Goal: Task Accomplishment & Management: Manage account settings

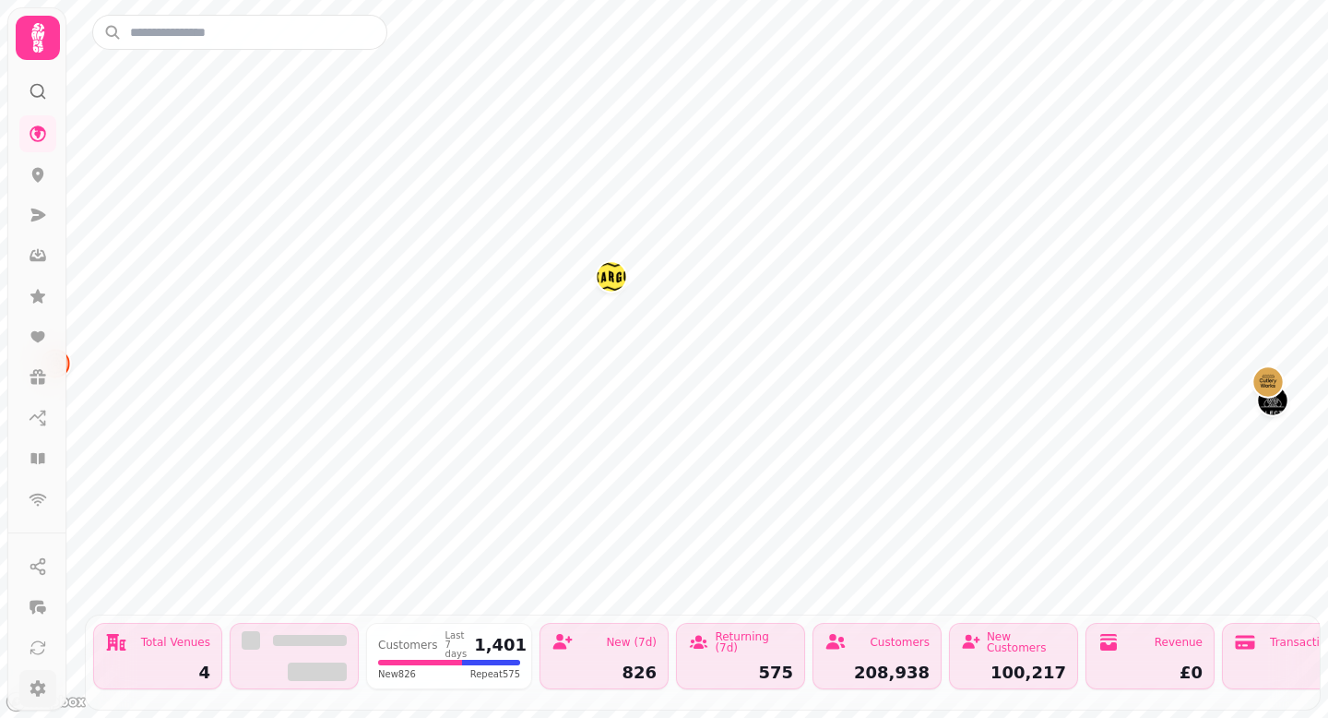
click at [37, 692] on icon at bounding box center [38, 688] width 16 height 17
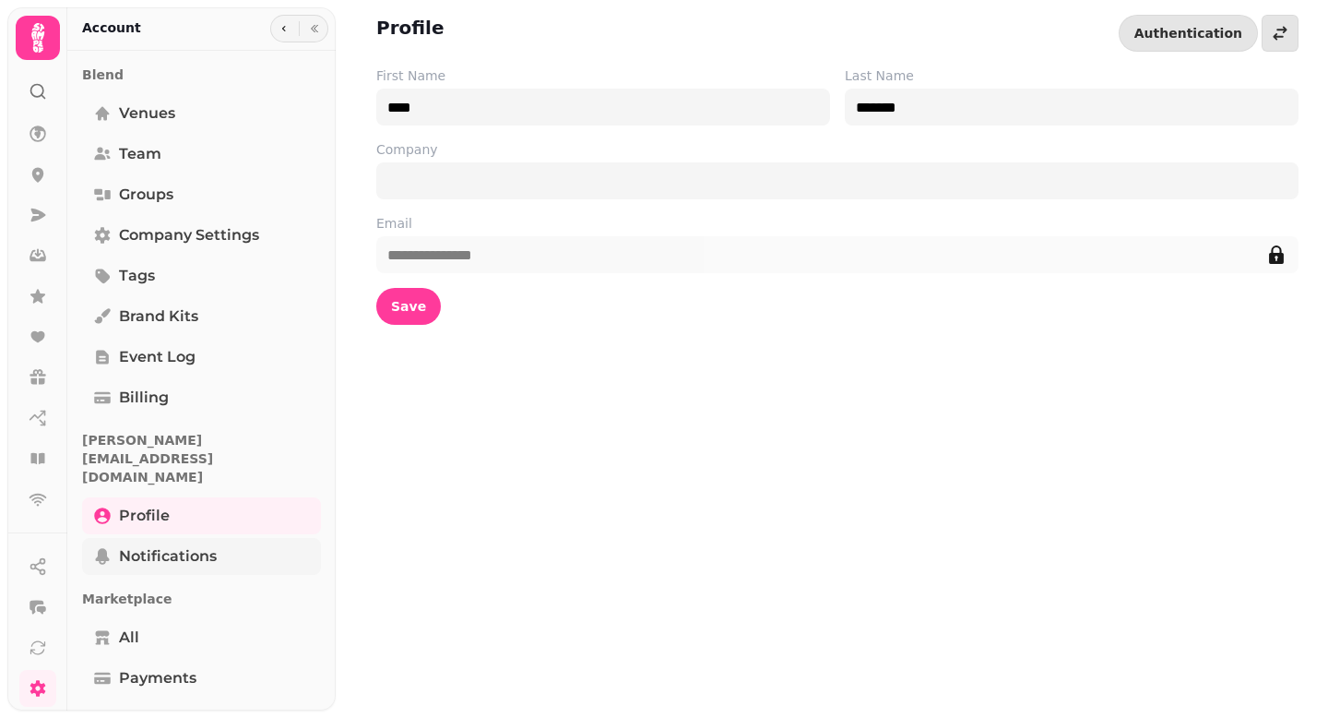
click at [186, 545] on span "Notifications" at bounding box center [168, 556] width 98 height 22
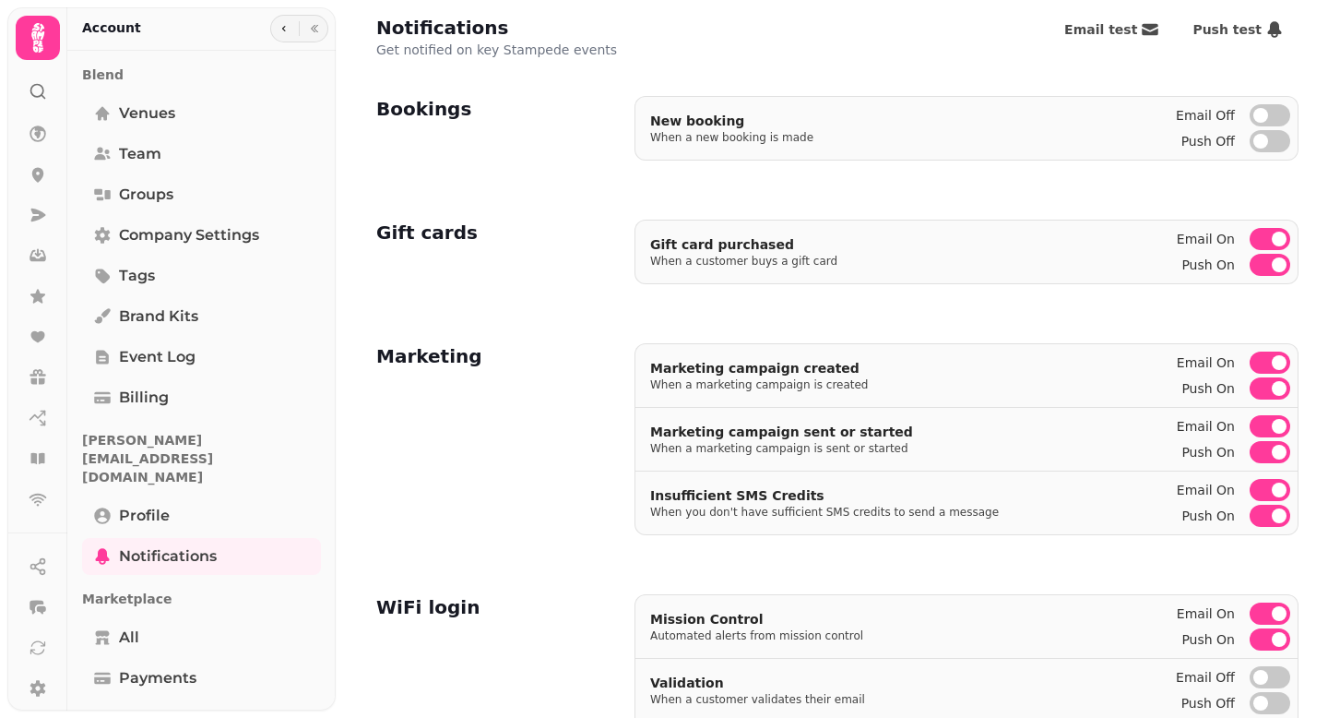
click at [1285, 234] on span "button" at bounding box center [1279, 239] width 15 height 15
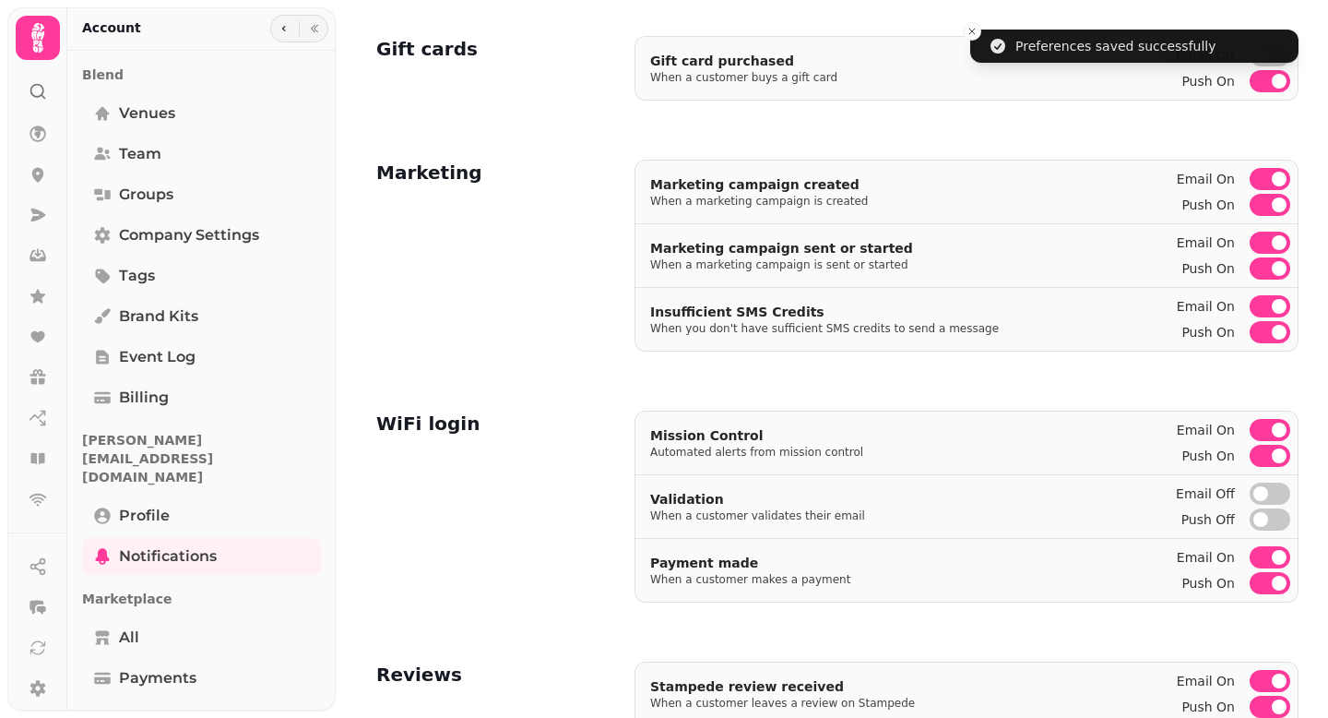
scroll to position [211, 0]
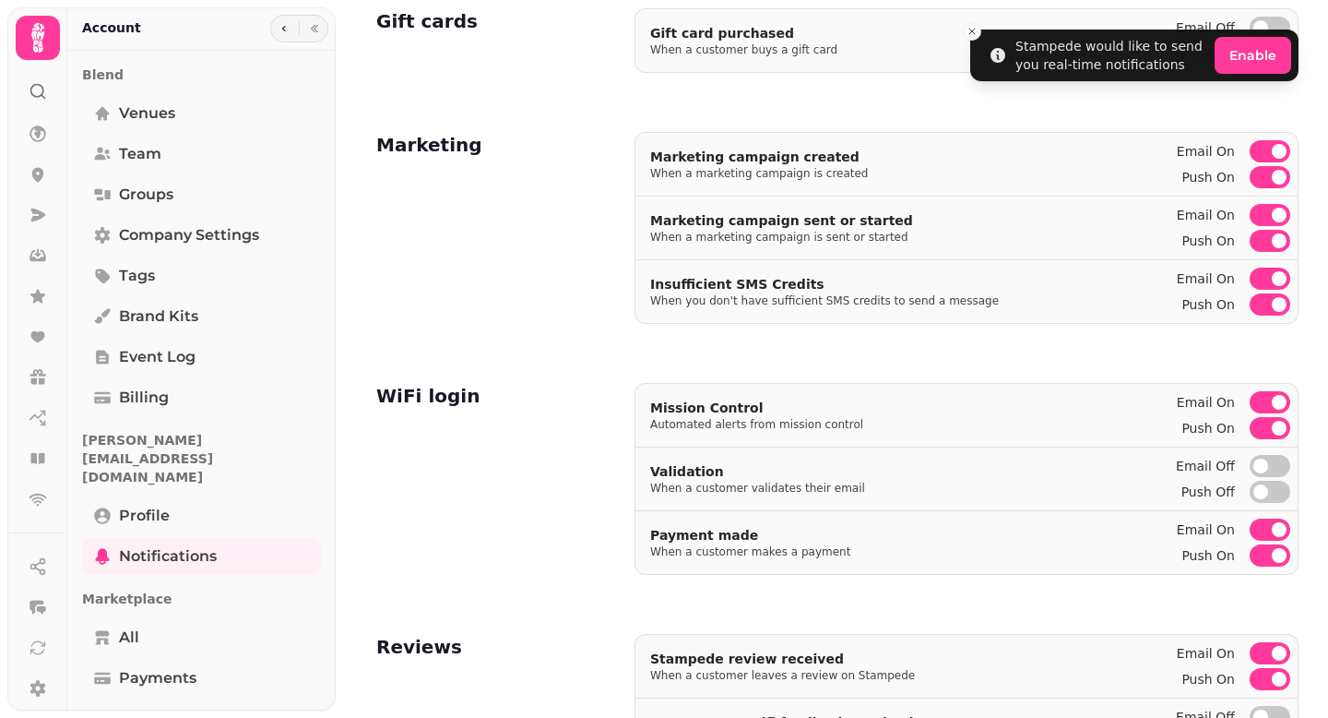
click at [1281, 654] on span "button" at bounding box center [1279, 653] width 15 height 15
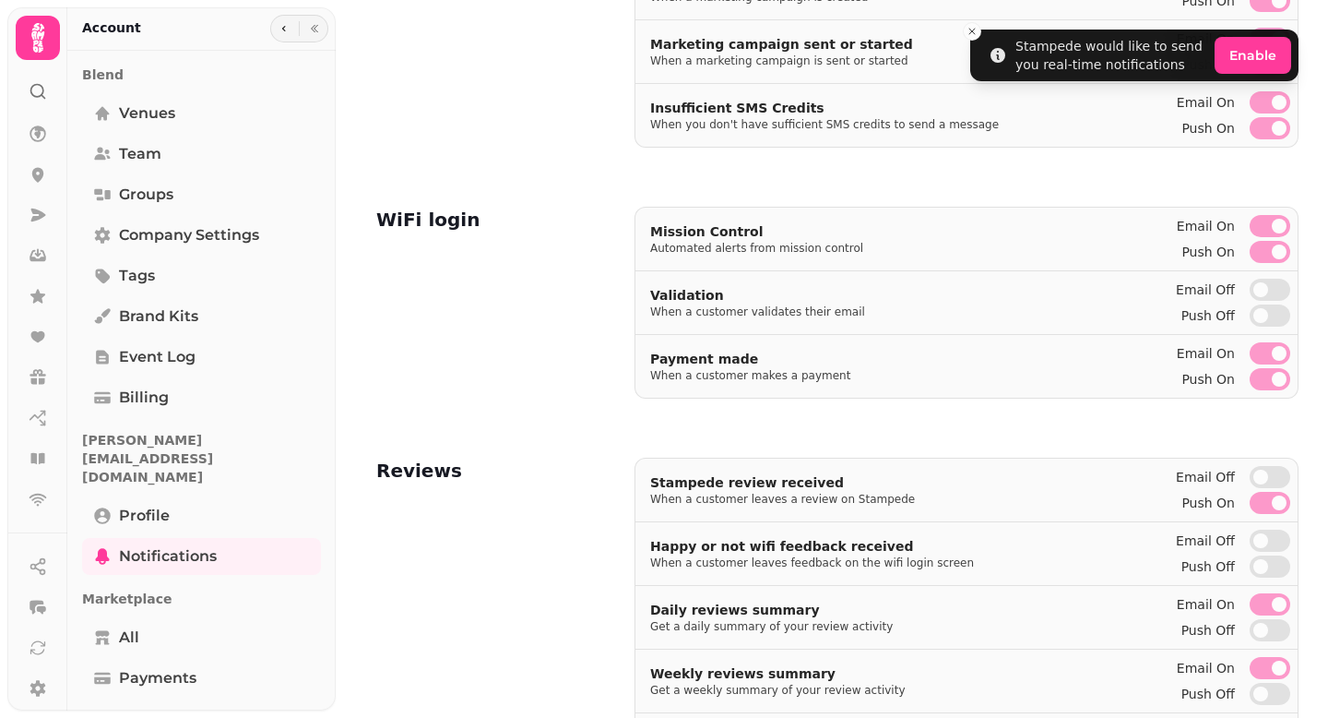
scroll to position [570, 0]
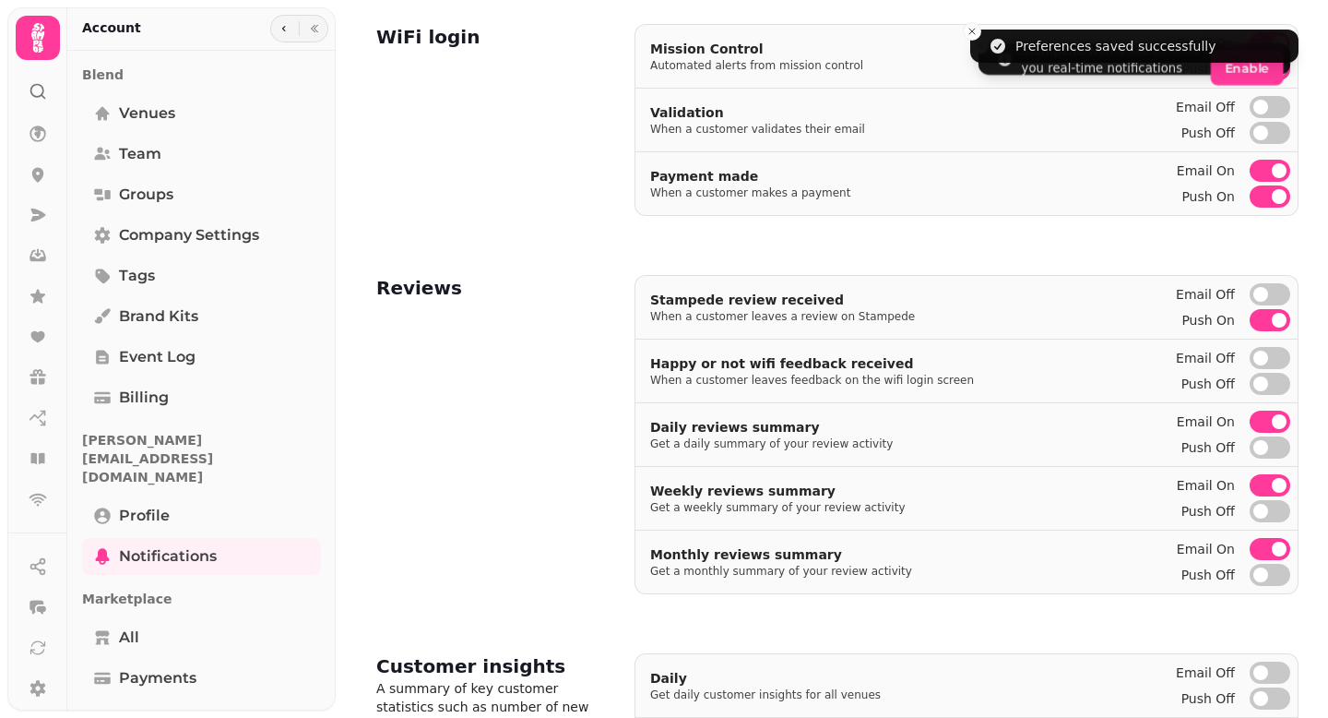
click at [1278, 486] on span "button" at bounding box center [1279, 485] width 15 height 15
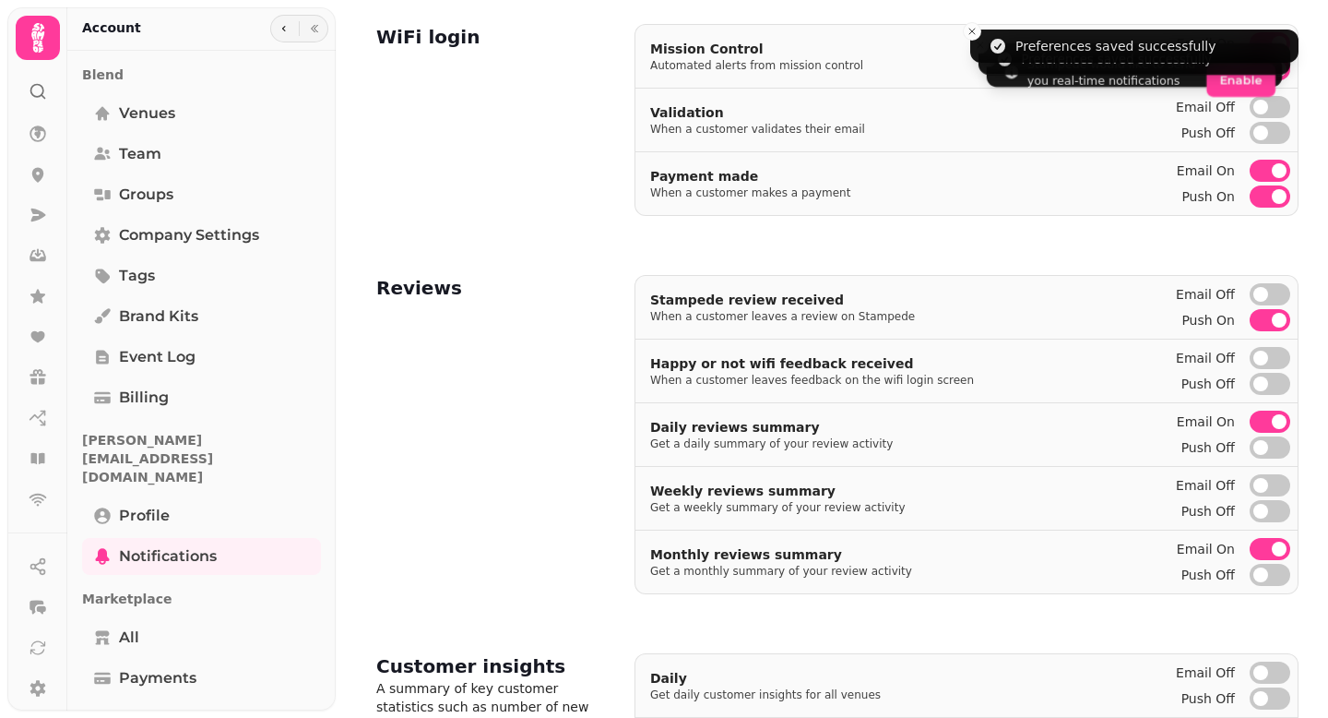
click at [1286, 420] on span "button" at bounding box center [1279, 421] width 15 height 15
click at [1279, 553] on span "button" at bounding box center [1279, 548] width 15 height 15
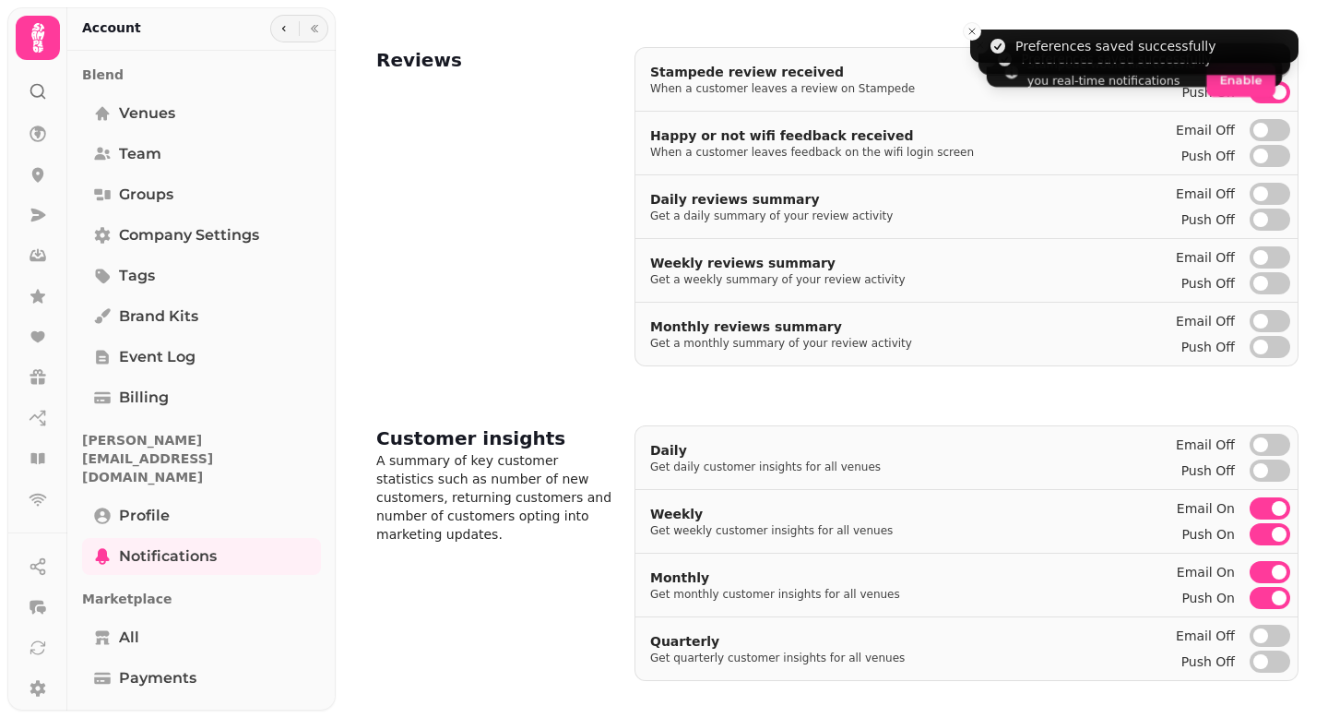
click at [1280, 508] on span "button" at bounding box center [1279, 508] width 15 height 15
click at [1282, 574] on span "button" at bounding box center [1279, 572] width 15 height 15
